Goal: Task Accomplishment & Management: Manage account settings

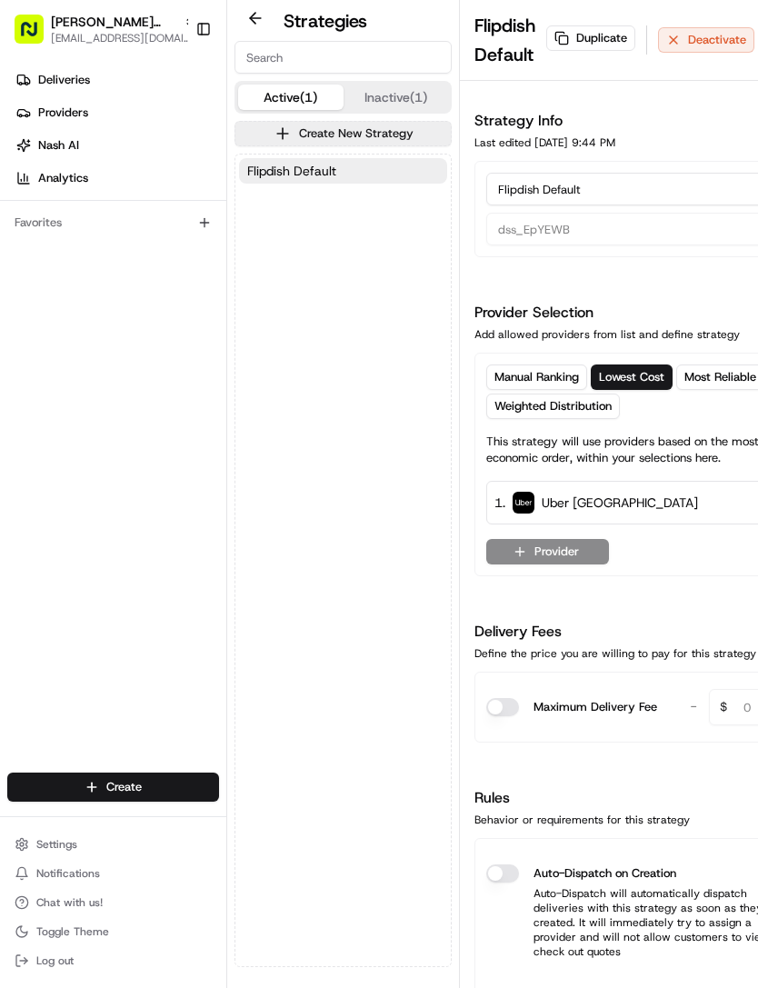
click at [55, 845] on span "Settings" at bounding box center [56, 844] width 41 height 15
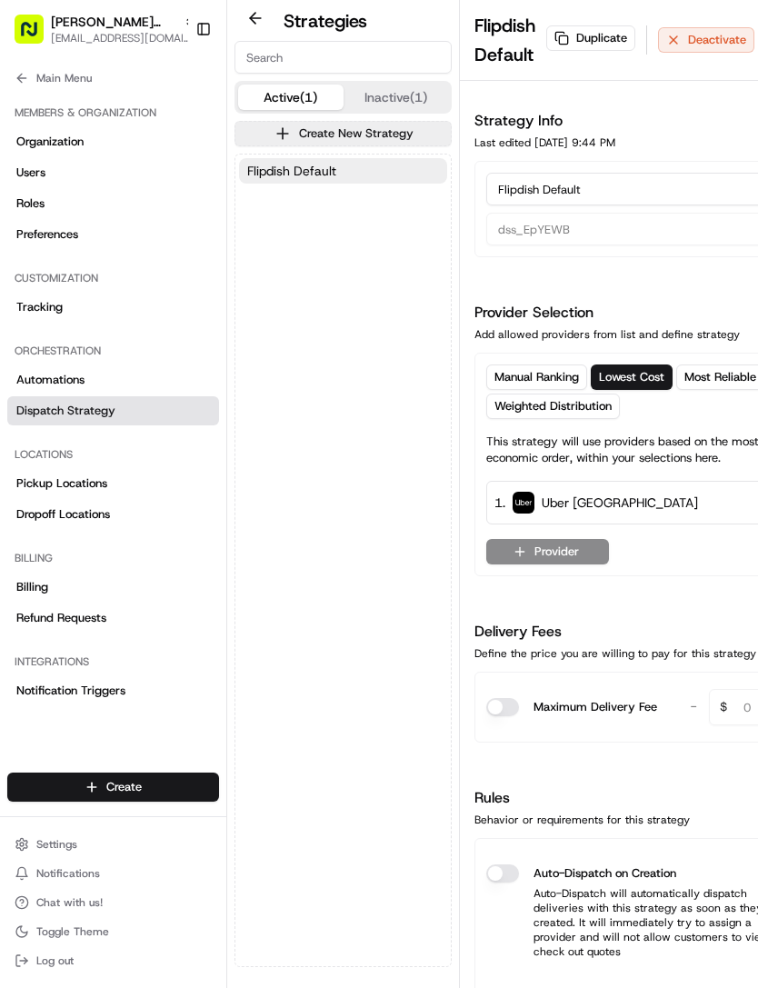
click at [158, 413] on link "Dispatch Strategy" at bounding box center [113, 410] width 212 height 29
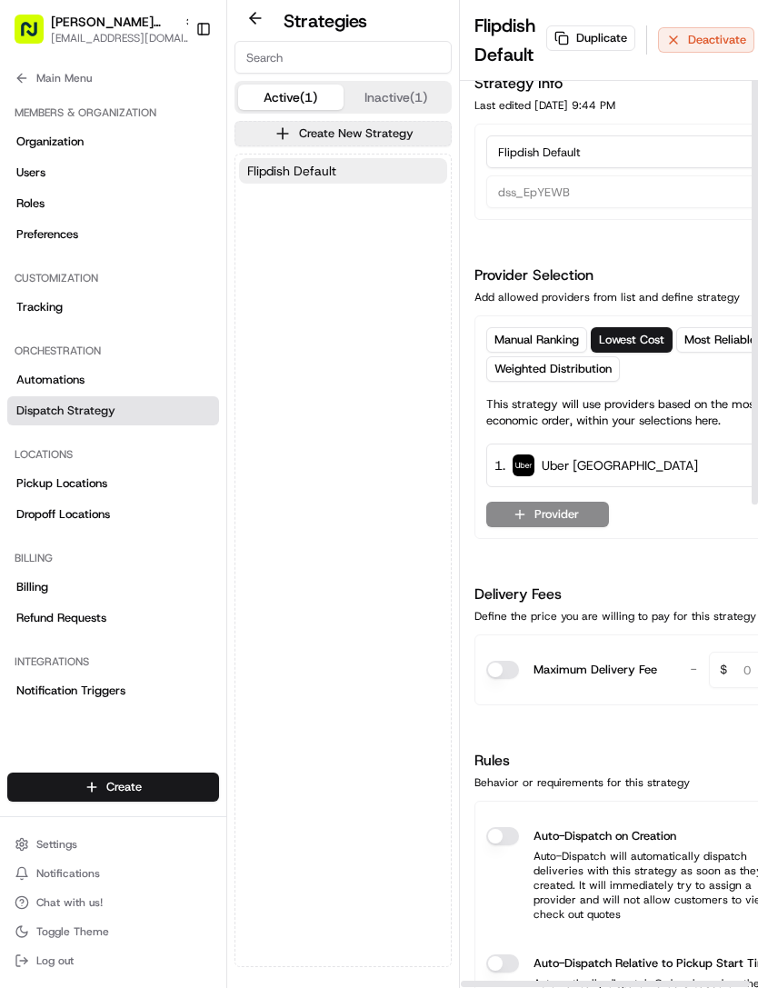
scroll to position [2, 3]
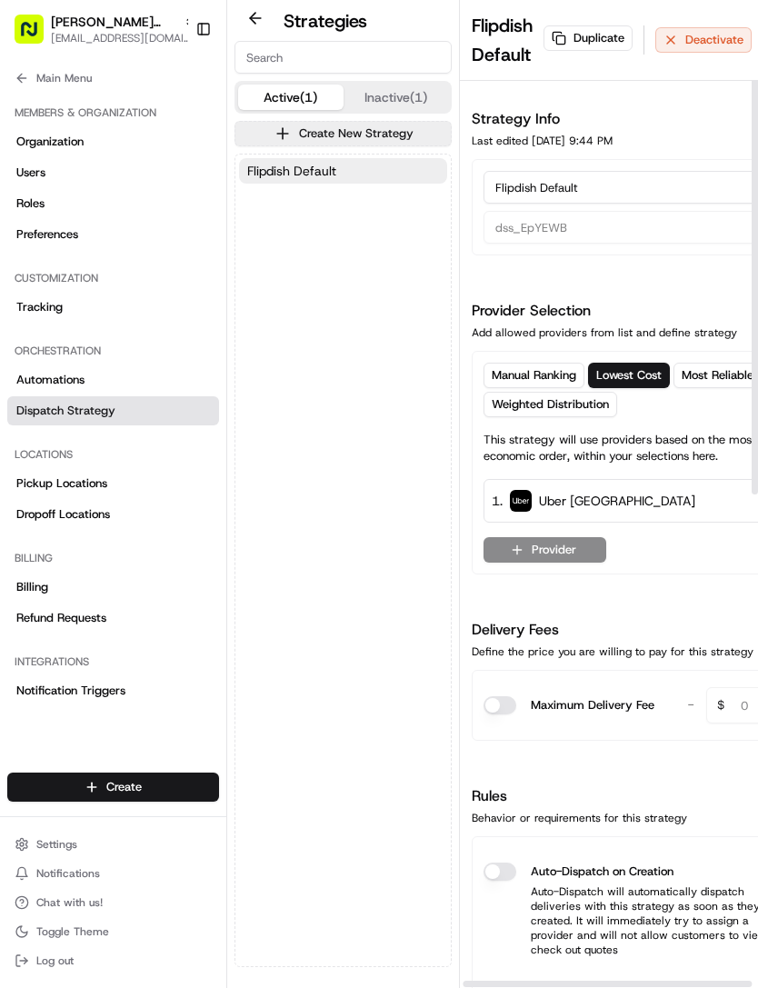
click at [52, 836] on button "Settings" at bounding box center [113, 843] width 212 height 25
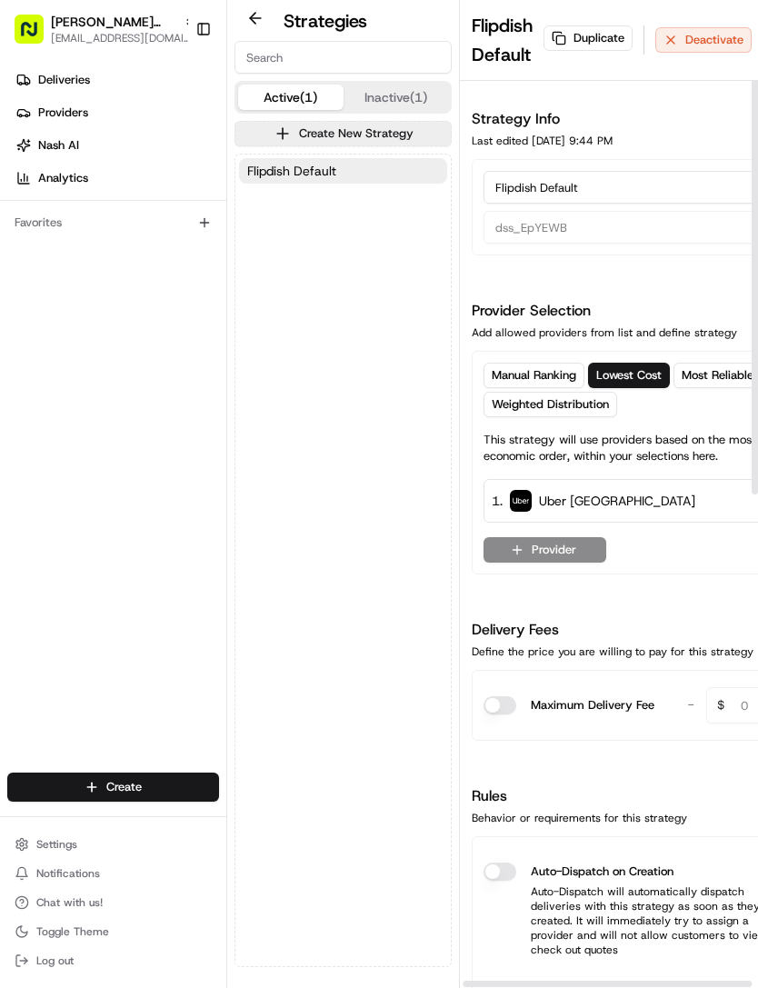
click at [63, 83] on span "Deliveries" at bounding box center [64, 80] width 52 height 16
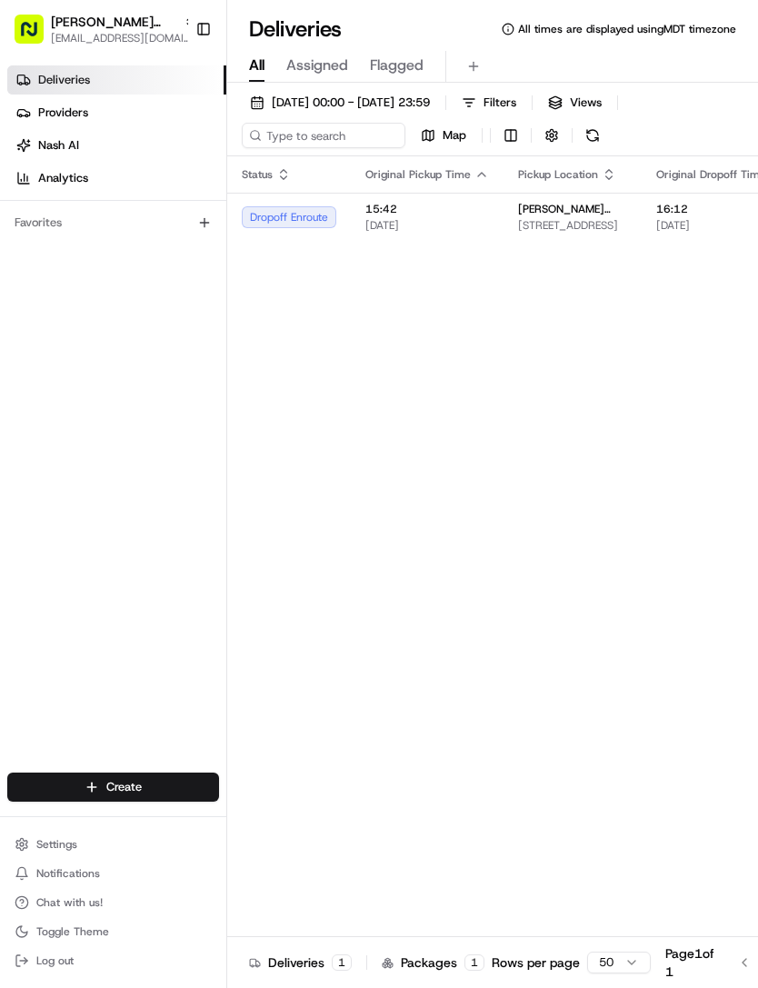
click at [558, 209] on span "[PERSON_NAME][GEOGRAPHIC_DATA] - [GEOGRAPHIC_DATA]" at bounding box center [572, 209] width 109 height 15
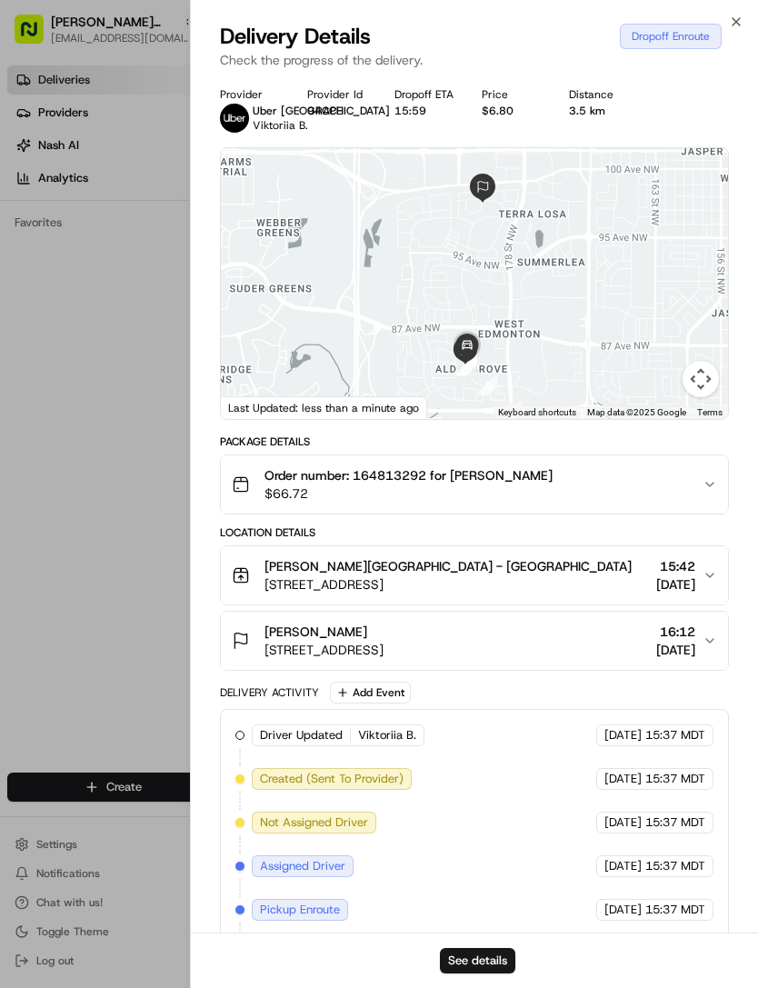
click at [474, 964] on button "See details" at bounding box center [477, 960] width 75 height 25
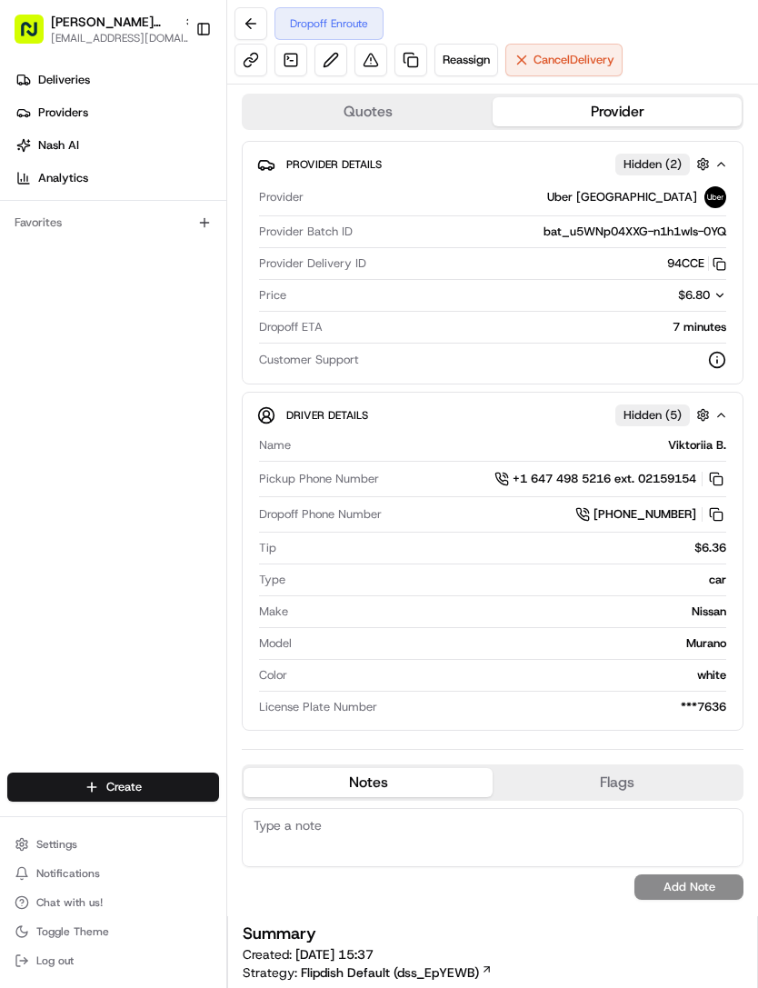
click at [587, 55] on span "Cancel Delivery" at bounding box center [573, 60] width 81 height 16
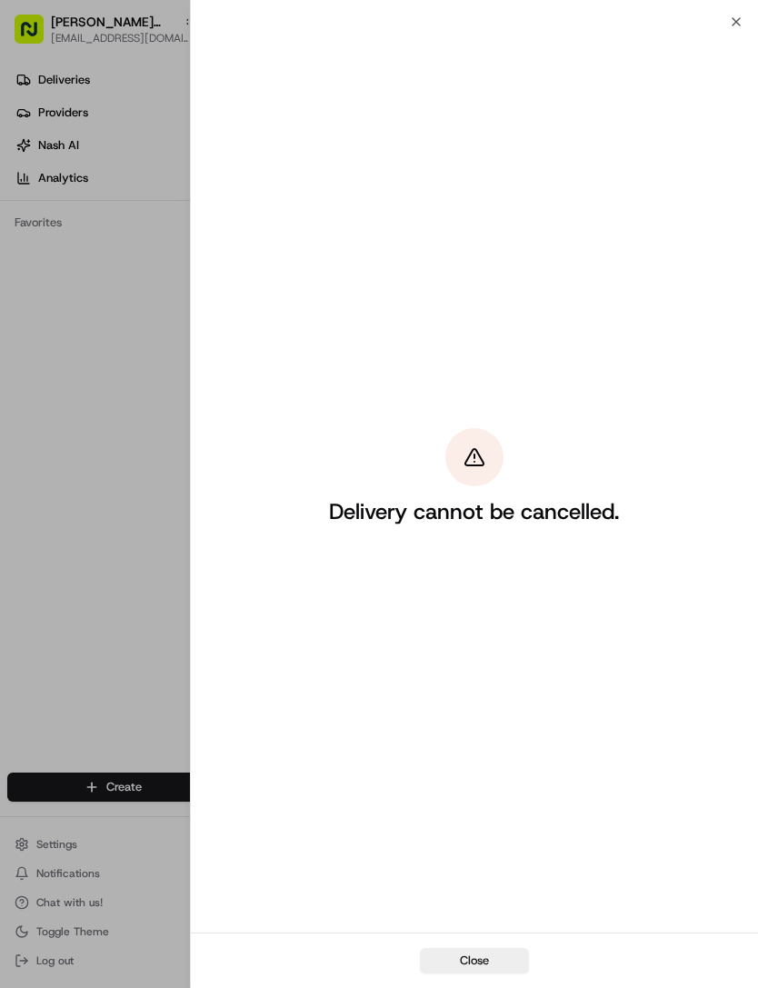
click at [481, 964] on button "Close" at bounding box center [474, 960] width 109 height 25
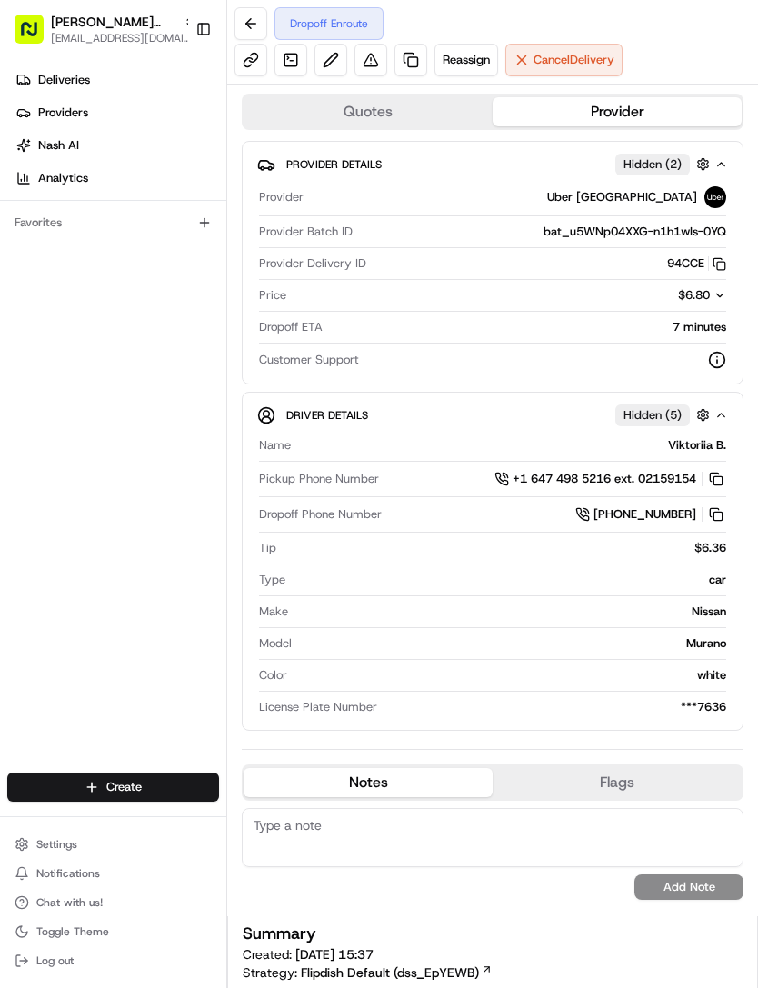
click at [463, 58] on span "Reassign" at bounding box center [465, 60] width 47 height 16
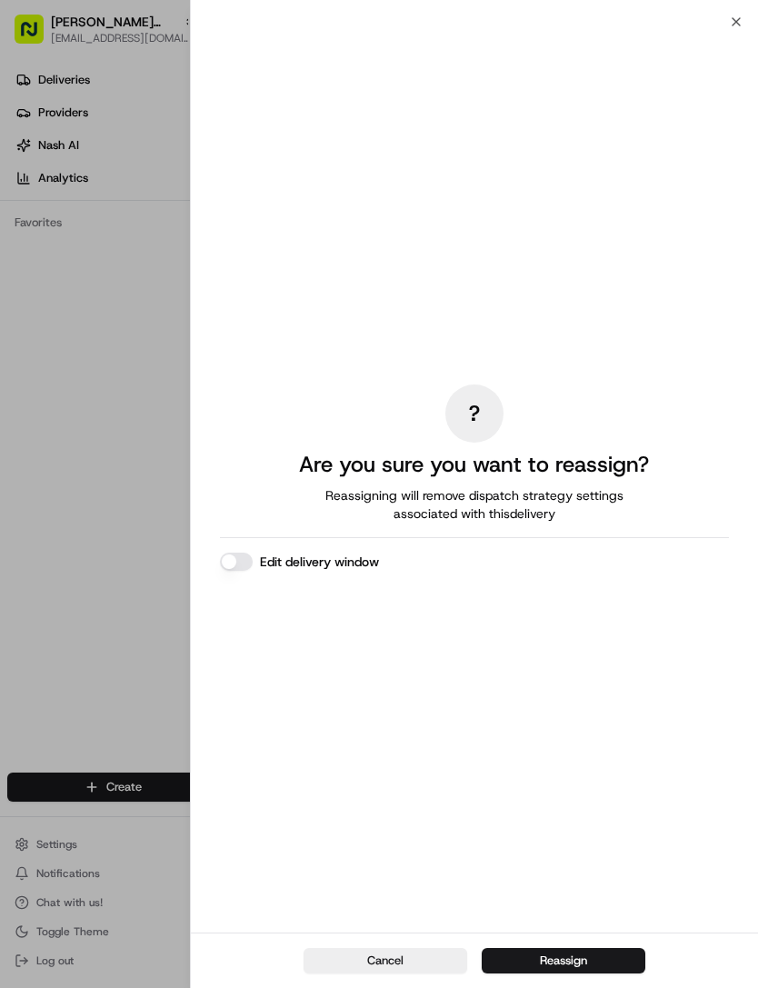
click at [561, 959] on button "Reassign" at bounding box center [564, 960] width 164 height 25
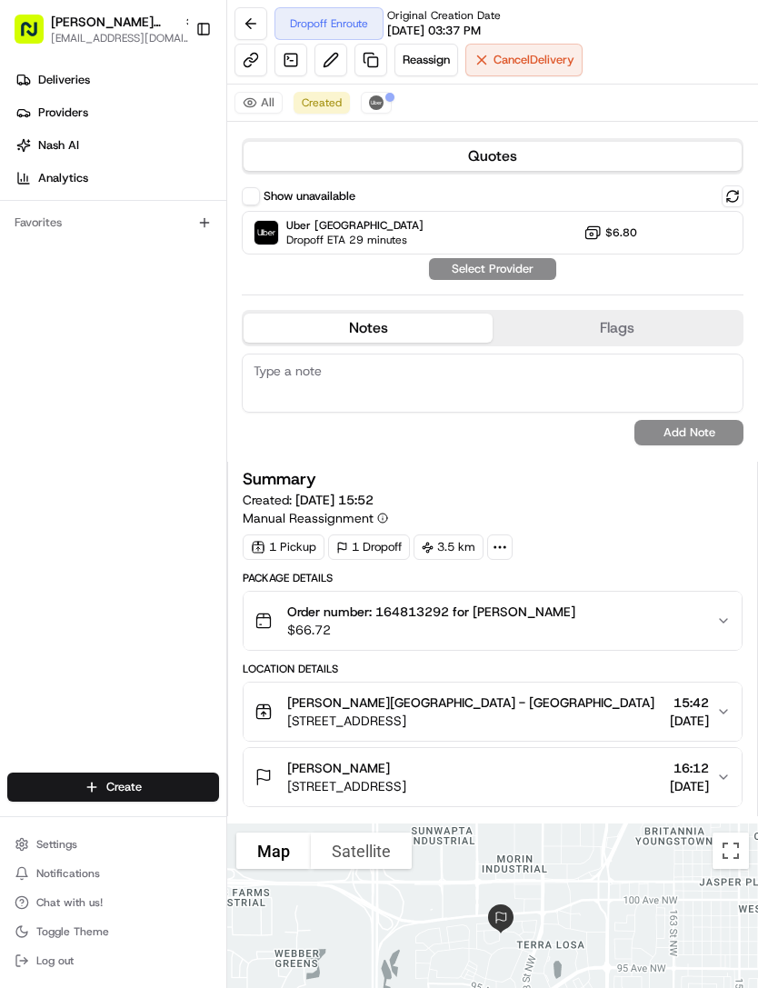
click at [512, 270] on div "Show unavailable Uber Canada Dropoff ETA 29 minutes $6.80 Select Provider" at bounding box center [492, 232] width 501 height 94
click at [540, 52] on span "Cancel Delivery" at bounding box center [533, 60] width 81 height 16
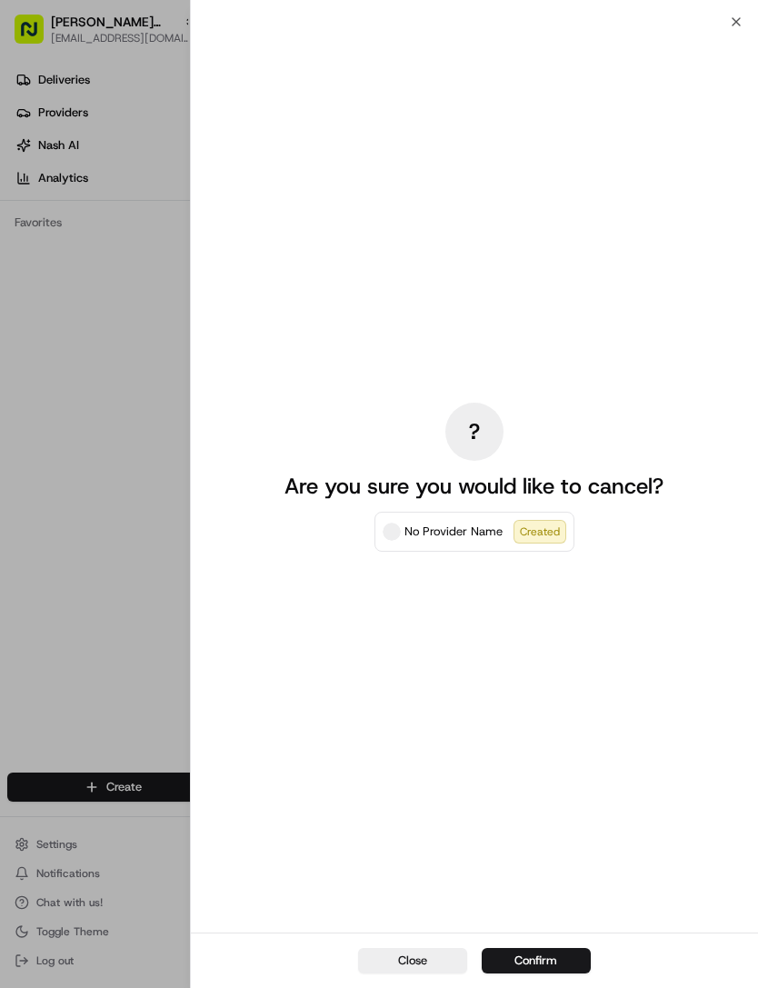
click at [563, 960] on button "Confirm" at bounding box center [536, 960] width 109 height 25
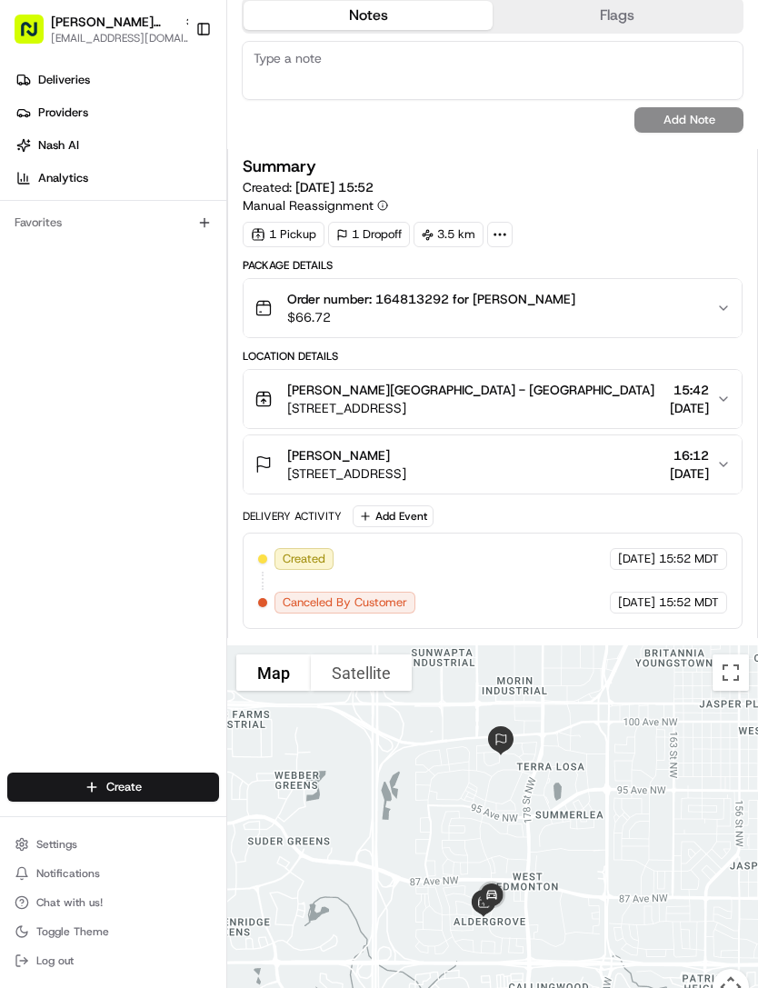
scroll to position [321, 0]
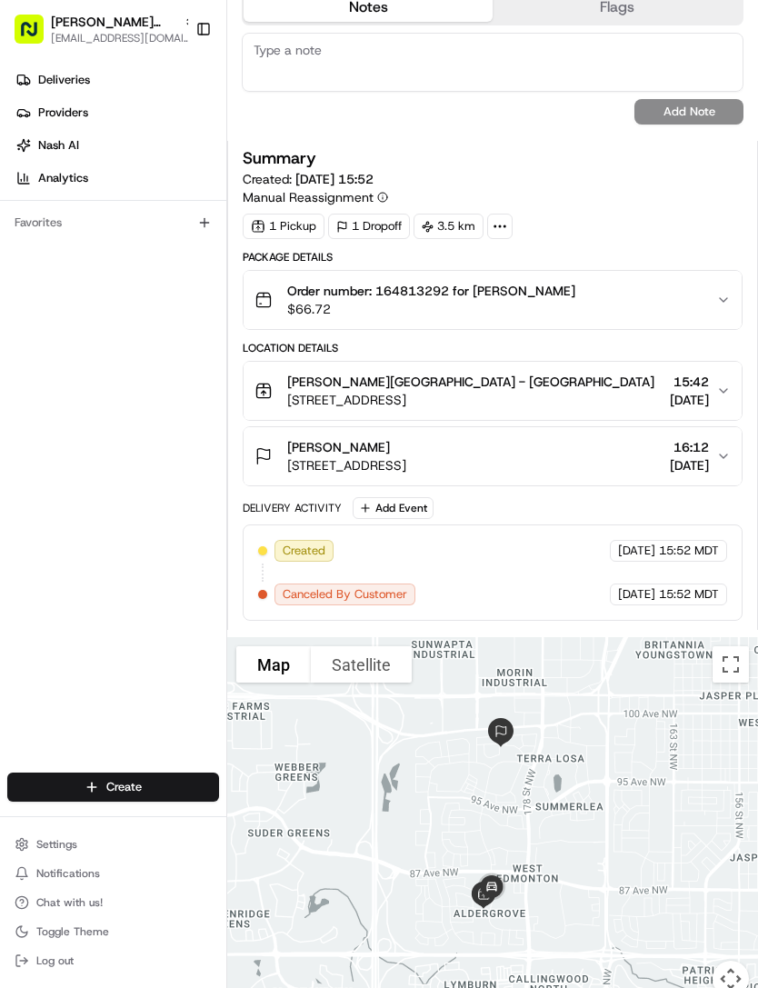
click at [73, 849] on span "Settings" at bounding box center [56, 844] width 41 height 15
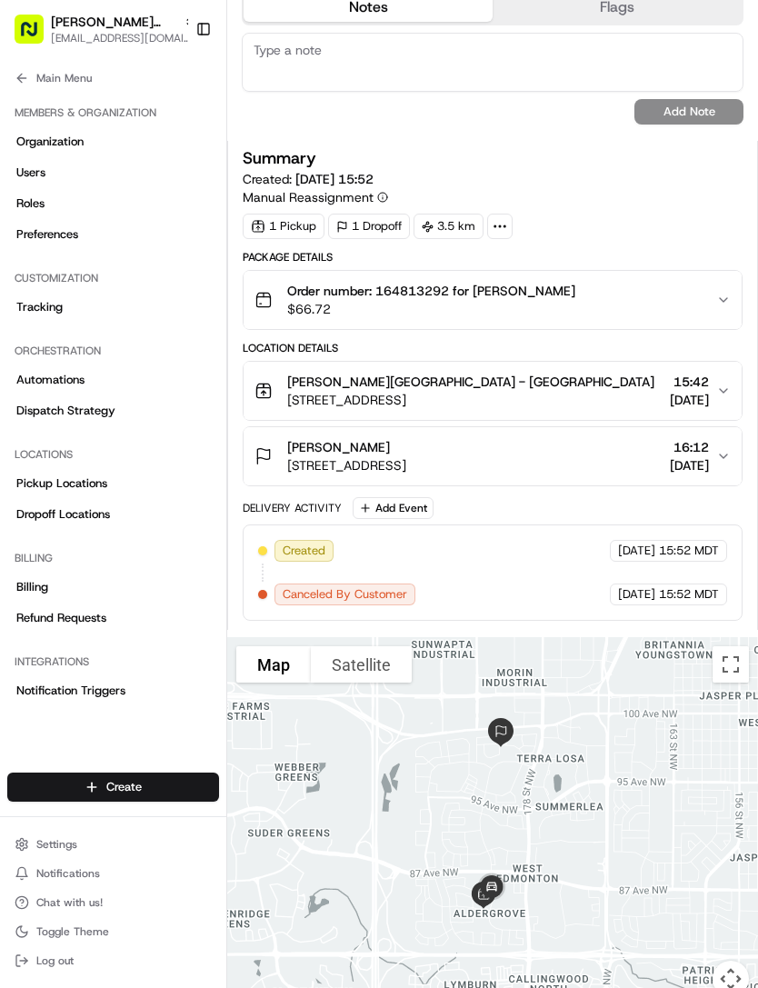
click at [119, 402] on link "Dispatch Strategy" at bounding box center [113, 410] width 212 height 29
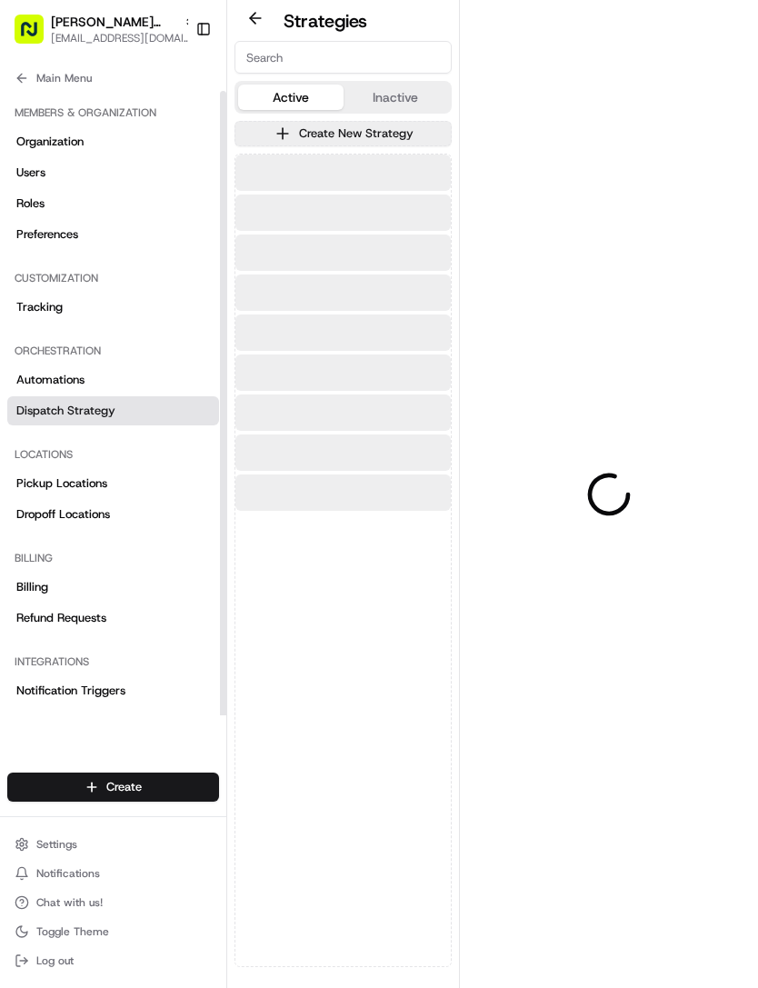
scroll to position [58, 0]
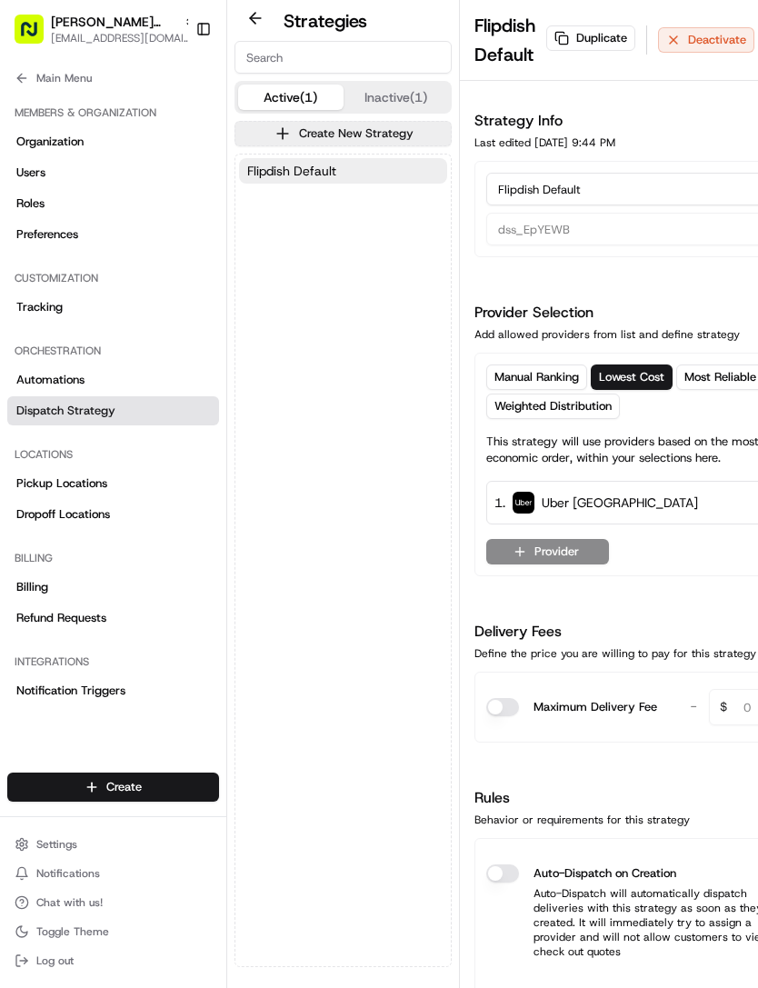
click at [74, 841] on span "Settings" at bounding box center [56, 844] width 41 height 15
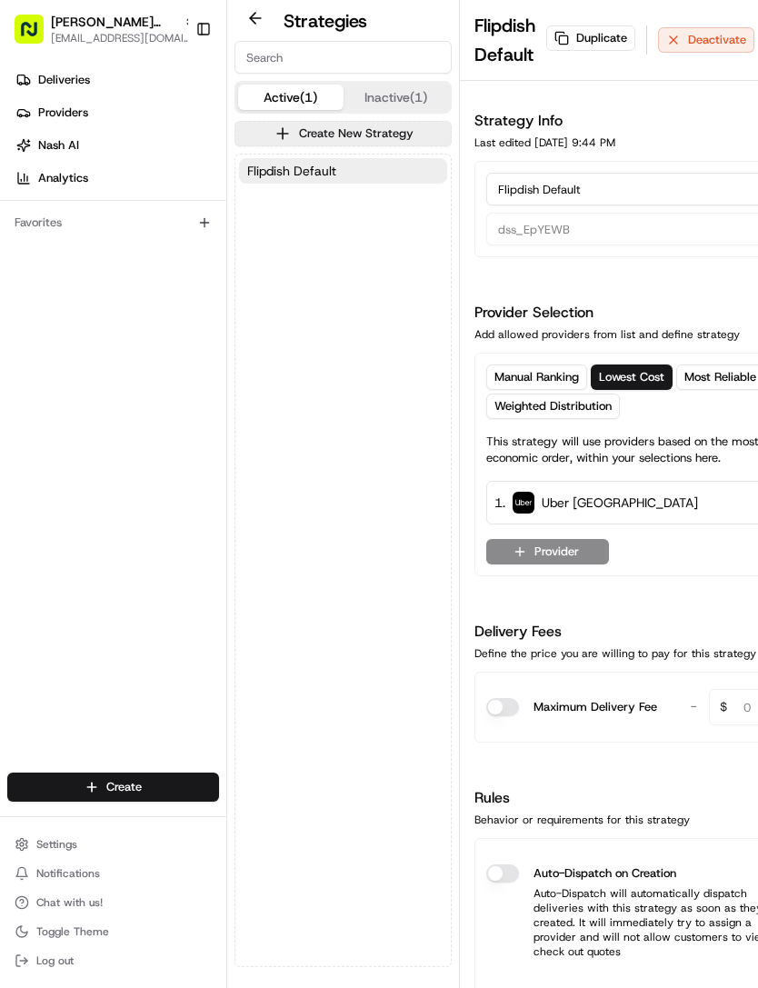
click at [74, 84] on span "Deliveries" at bounding box center [64, 80] width 52 height 16
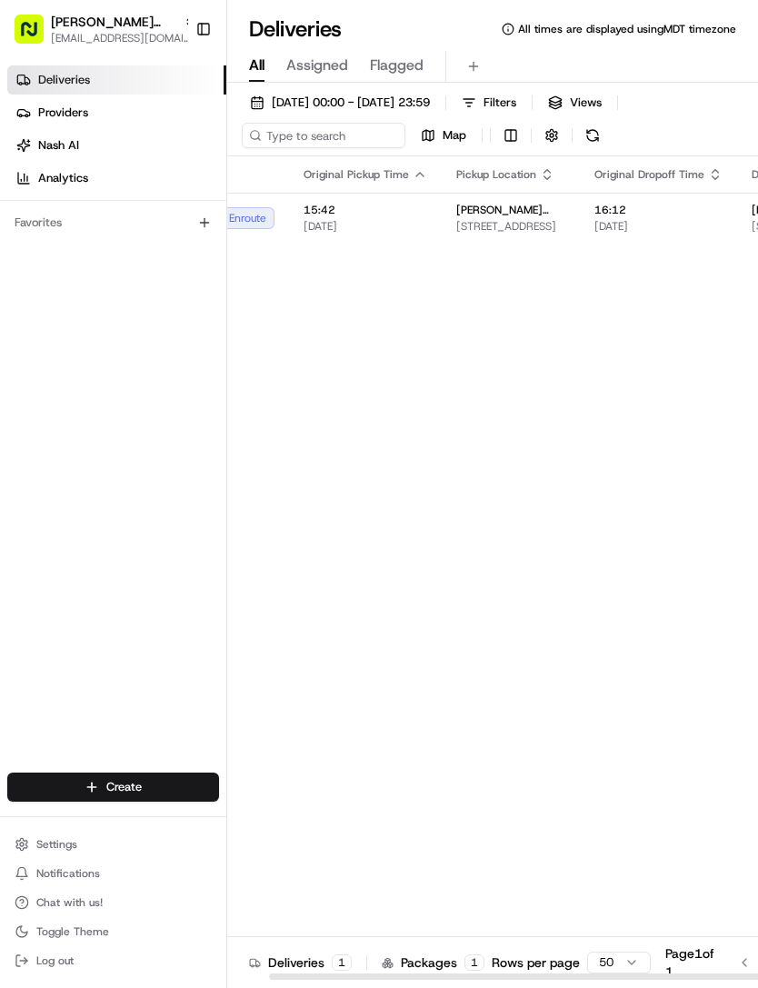
scroll to position [0, 66]
click at [613, 203] on span "16:12" at bounding box center [654, 210] width 128 height 15
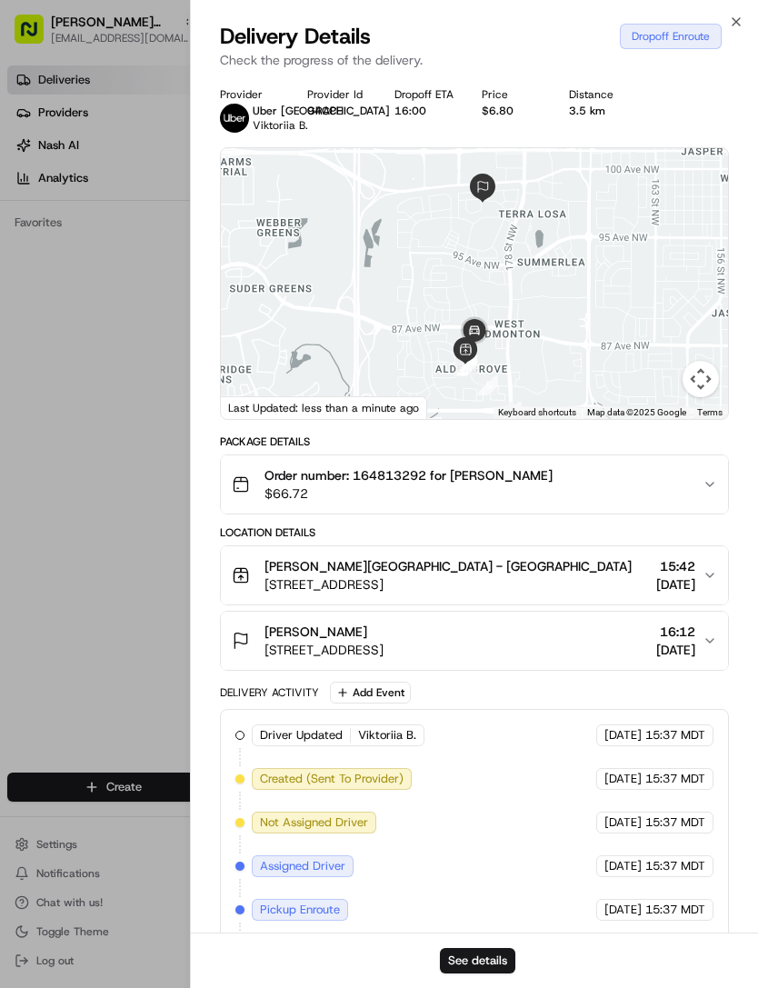
click at [486, 958] on button "See details" at bounding box center [477, 960] width 75 height 25
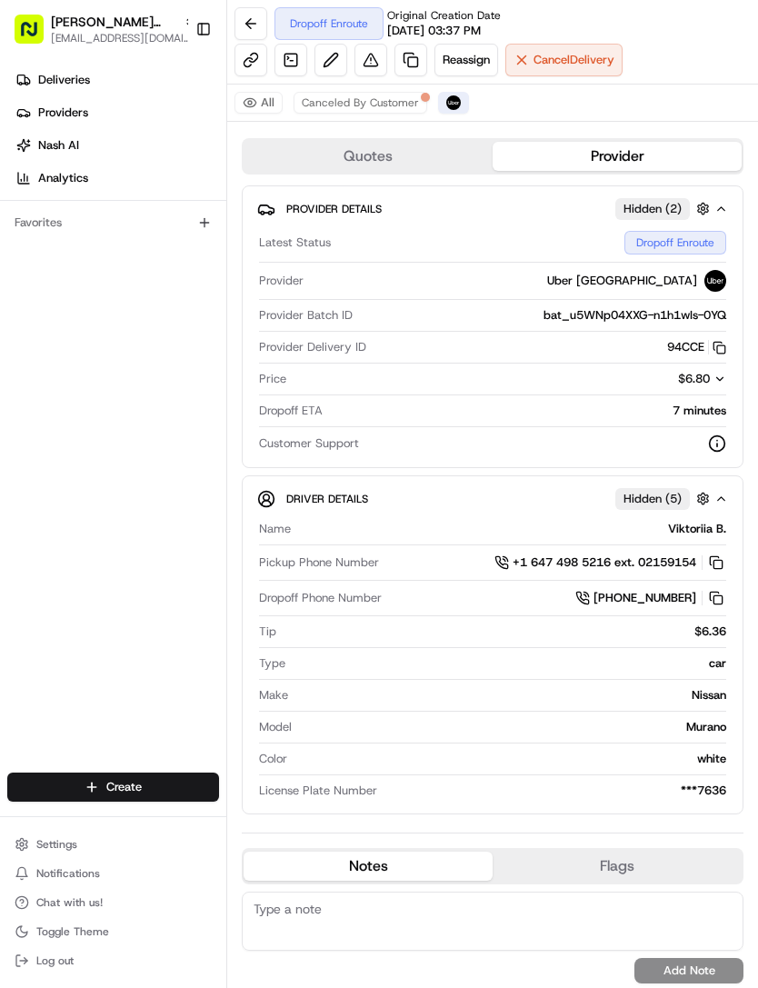
click at [618, 167] on button "Provider" at bounding box center [616, 156] width 249 height 29
click at [627, 149] on button "Provider" at bounding box center [616, 156] width 249 height 29
click at [696, 570] on link "+1 647 498 5216 ext. 02159154" at bounding box center [610, 562] width 232 height 20
click at [608, 154] on button "Provider" at bounding box center [616, 156] width 249 height 29
click at [466, 53] on span "Reassign" at bounding box center [465, 60] width 47 height 16
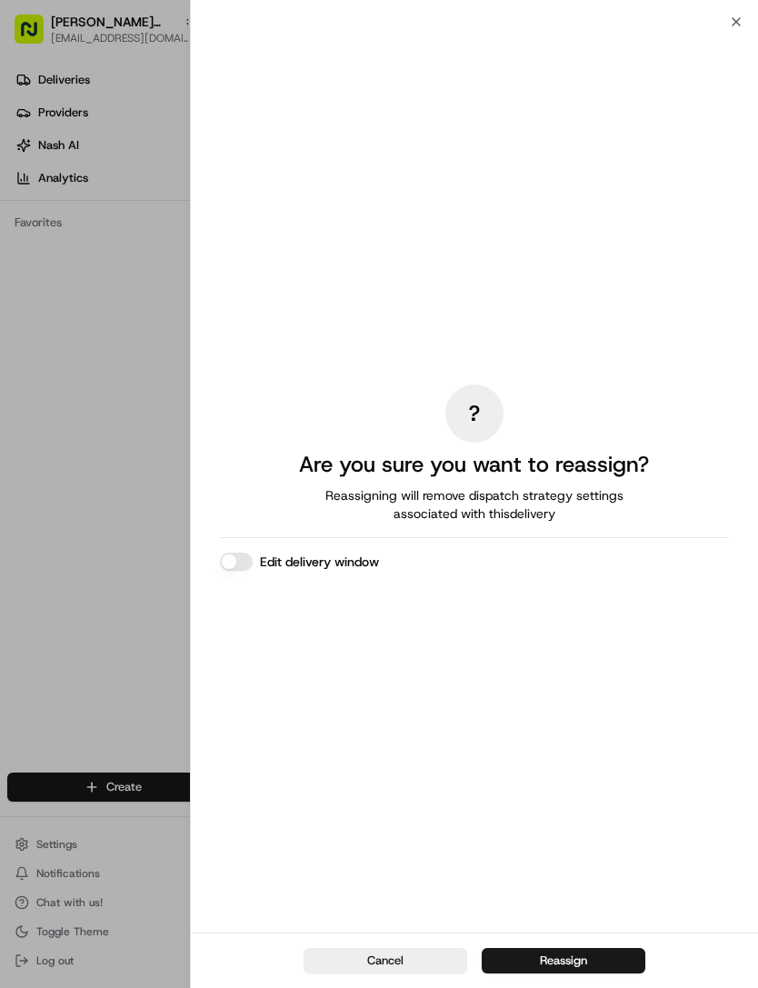
click at [383, 955] on button "Cancel" at bounding box center [385, 960] width 164 height 25
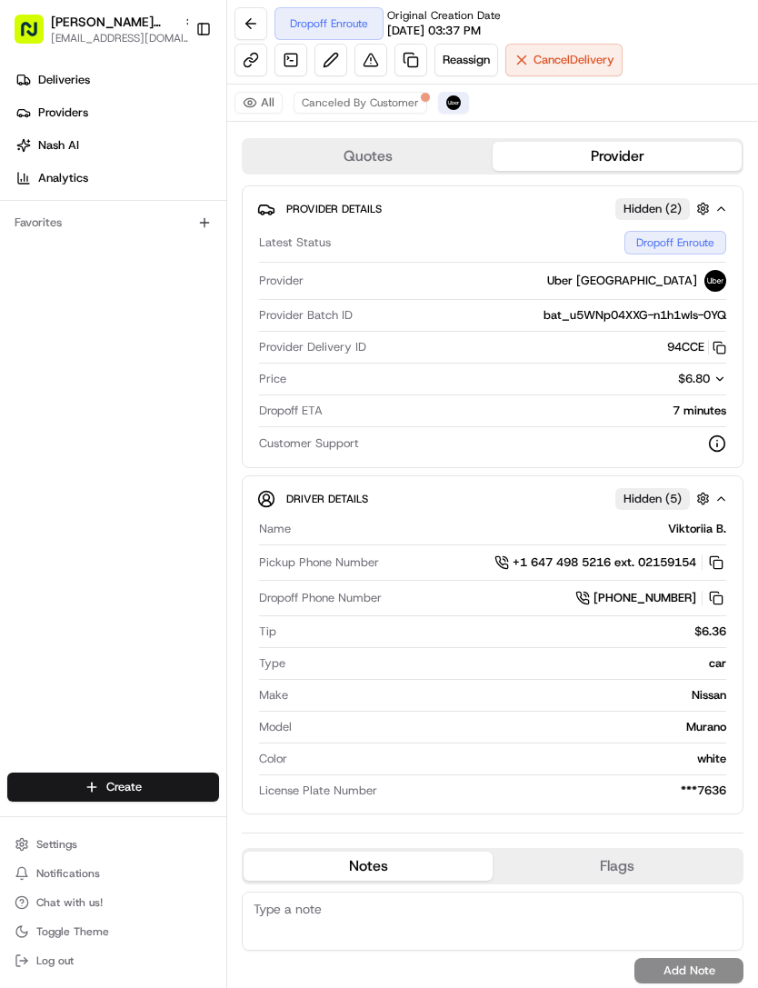
click at [58, 839] on span "Settings" at bounding box center [56, 844] width 41 height 15
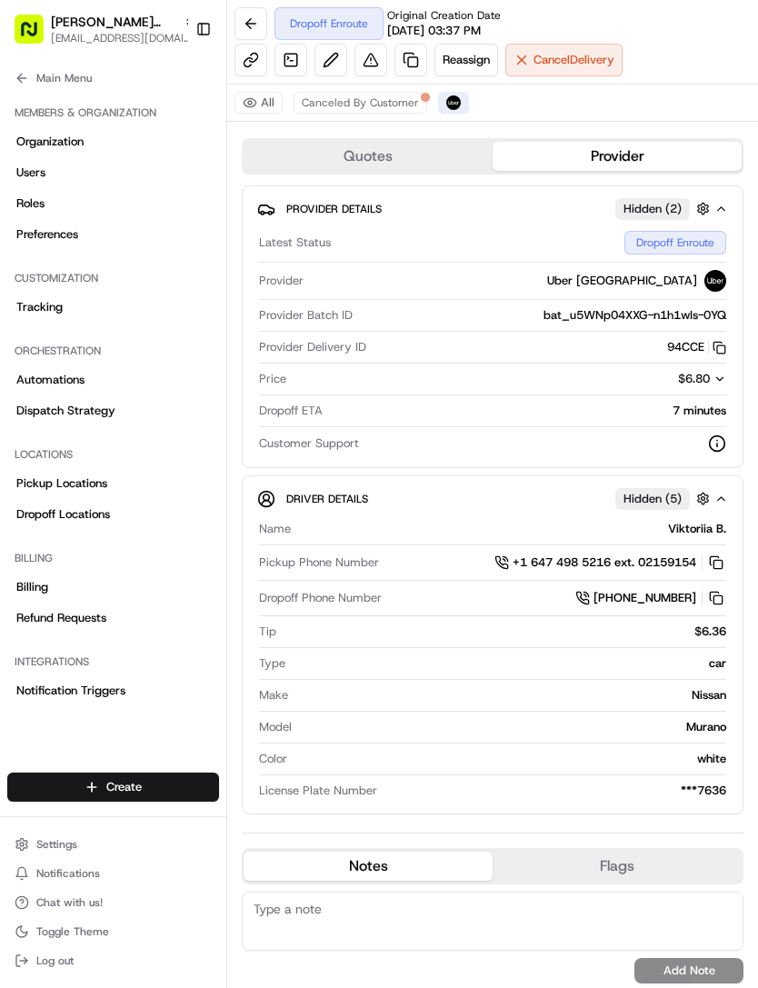
click at [64, 832] on button "Settings" at bounding box center [113, 843] width 212 height 25
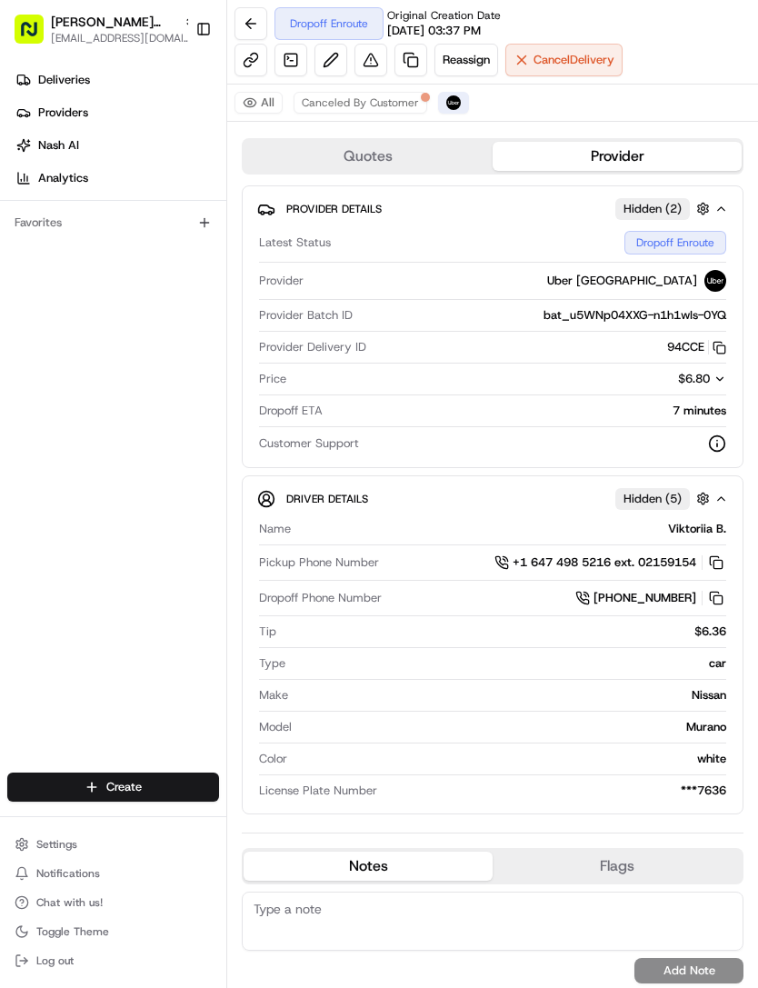
click at [82, 846] on button "Settings" at bounding box center [113, 843] width 212 height 25
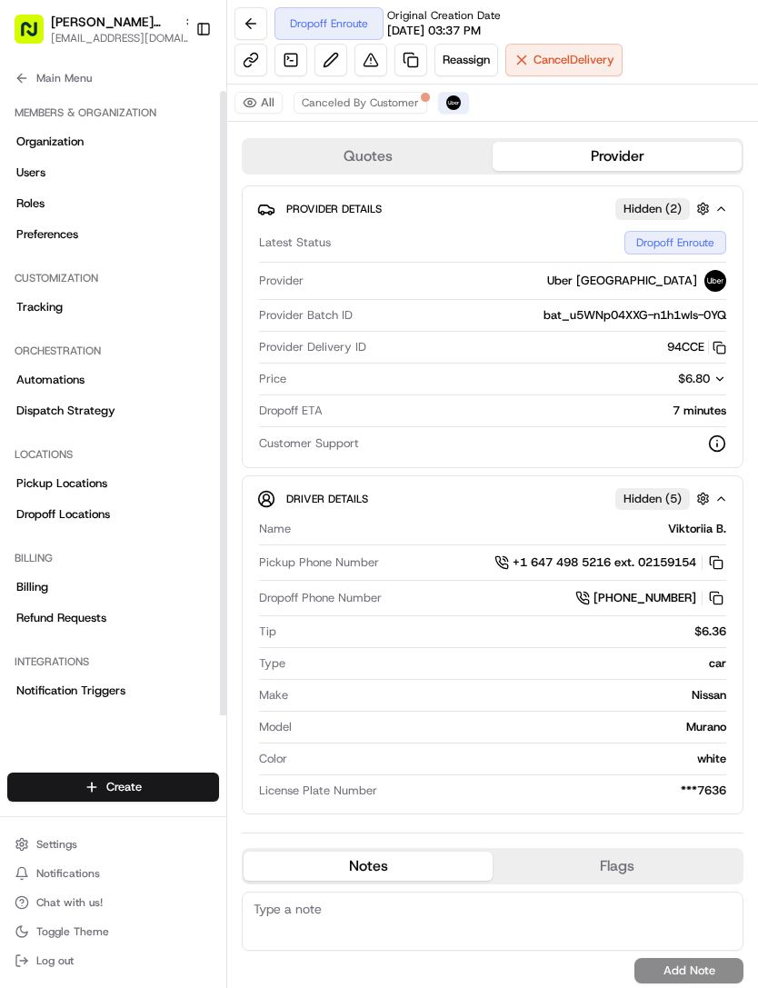
click at [101, 409] on span "Dispatch Strategy" at bounding box center [65, 410] width 99 height 16
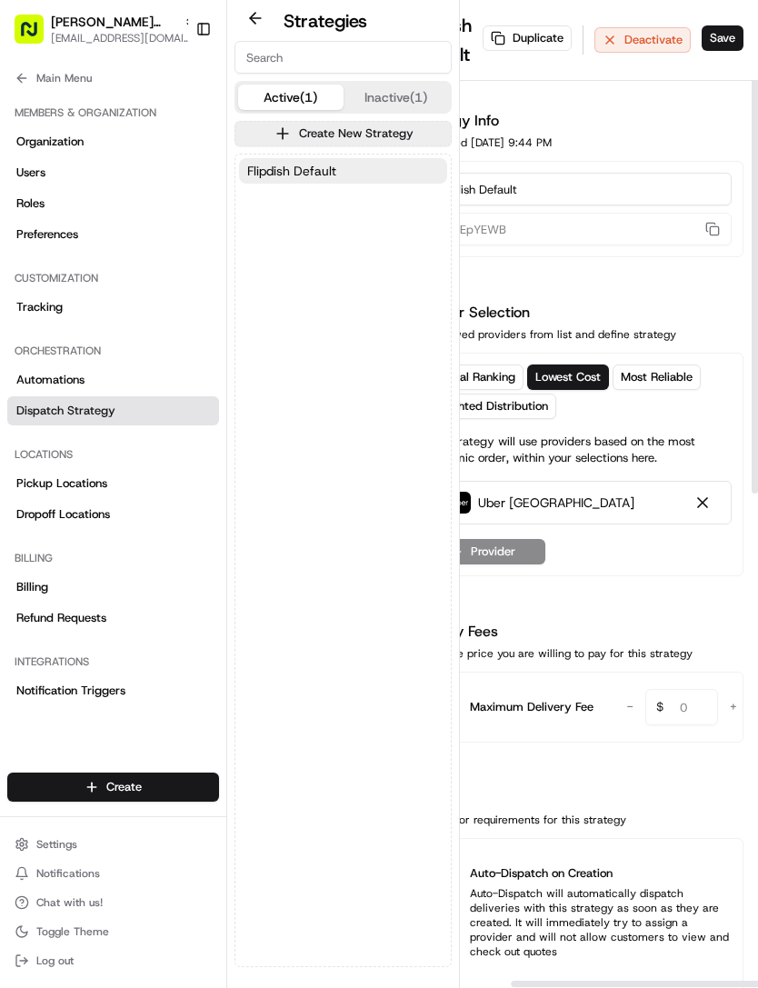
scroll to position [0, 63]
click at [730, 37] on button "Save" at bounding box center [723, 37] width 42 height 25
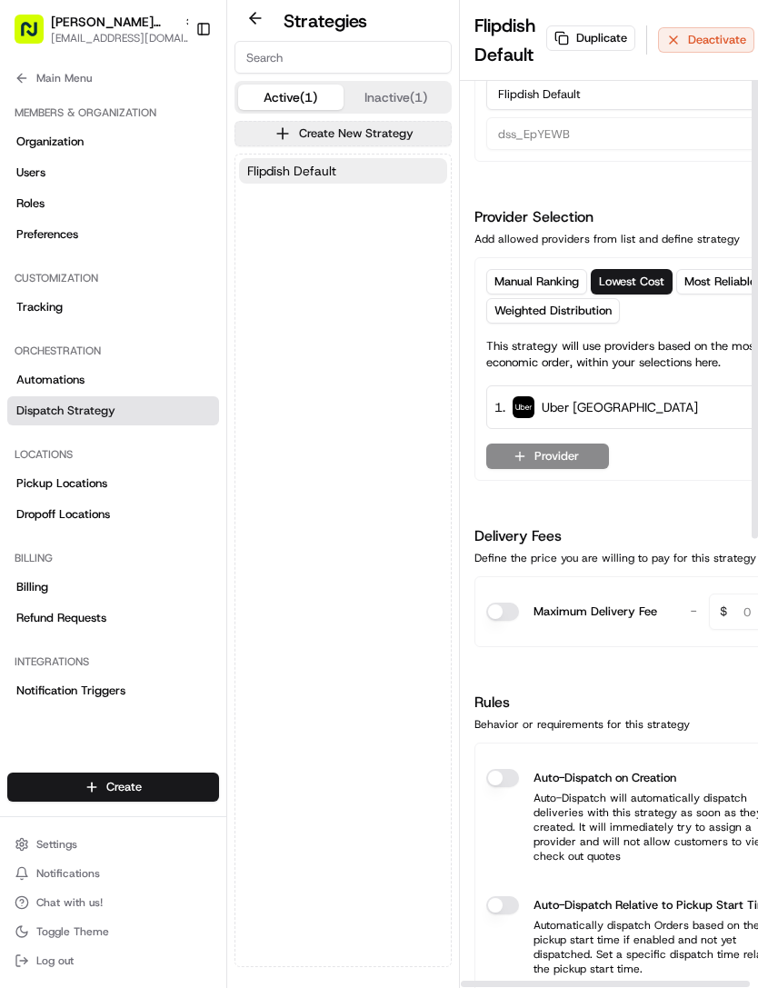
scroll to position [95, 0]
